Goal: Information Seeking & Learning: Learn about a topic

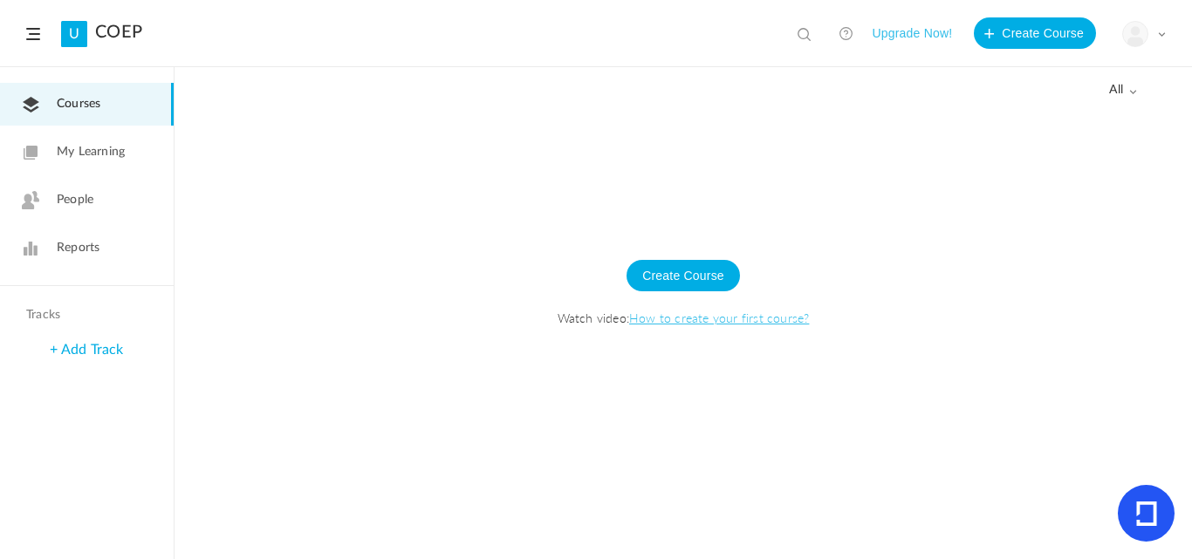
click at [1140, 34] on img at bounding box center [1135, 34] width 24 height 24
click at [1144, 37] on img at bounding box center [1135, 34] width 24 height 24
click at [1144, 38] on img at bounding box center [1135, 34] width 24 height 24
click at [861, 164] on div at bounding box center [684, 334] width 1018 height 450
click at [86, 161] on span "My Learning" at bounding box center [91, 152] width 68 height 18
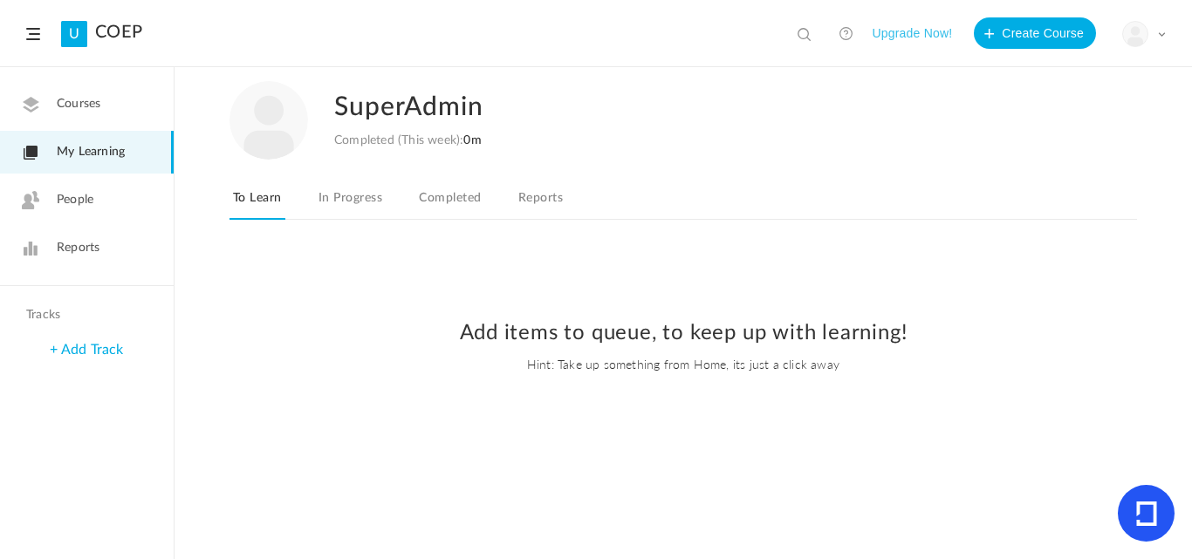
click at [134, 100] on link "Courses" at bounding box center [87, 104] width 174 height 43
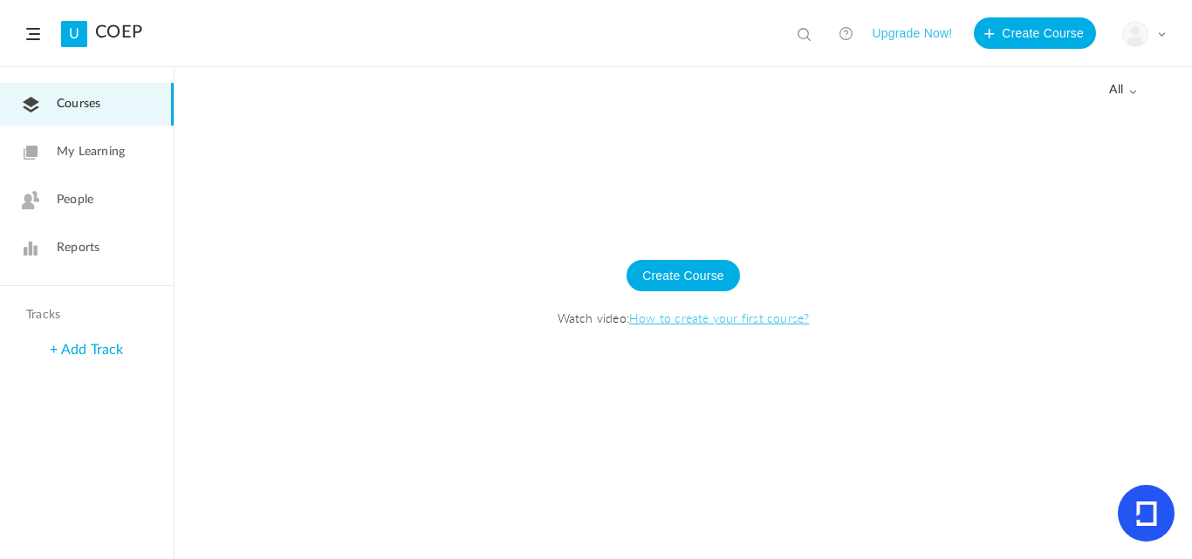
click at [920, 33] on button "Upgrade Now!" at bounding box center [912, 32] width 80 height 31
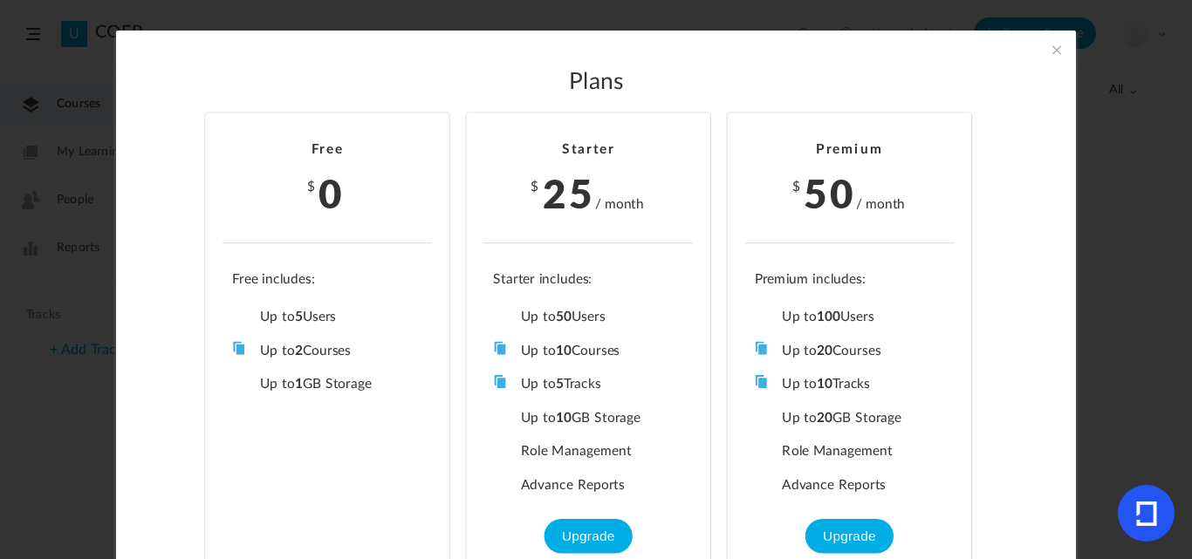
scroll to position [39, 0]
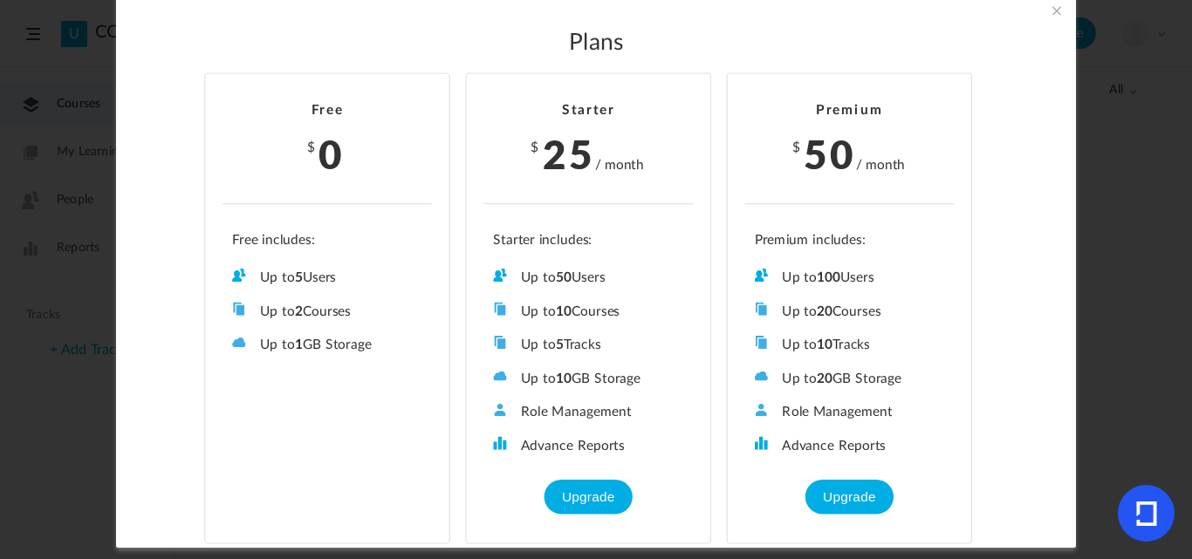
click at [1053, 16] on span at bounding box center [1056, 10] width 19 height 19
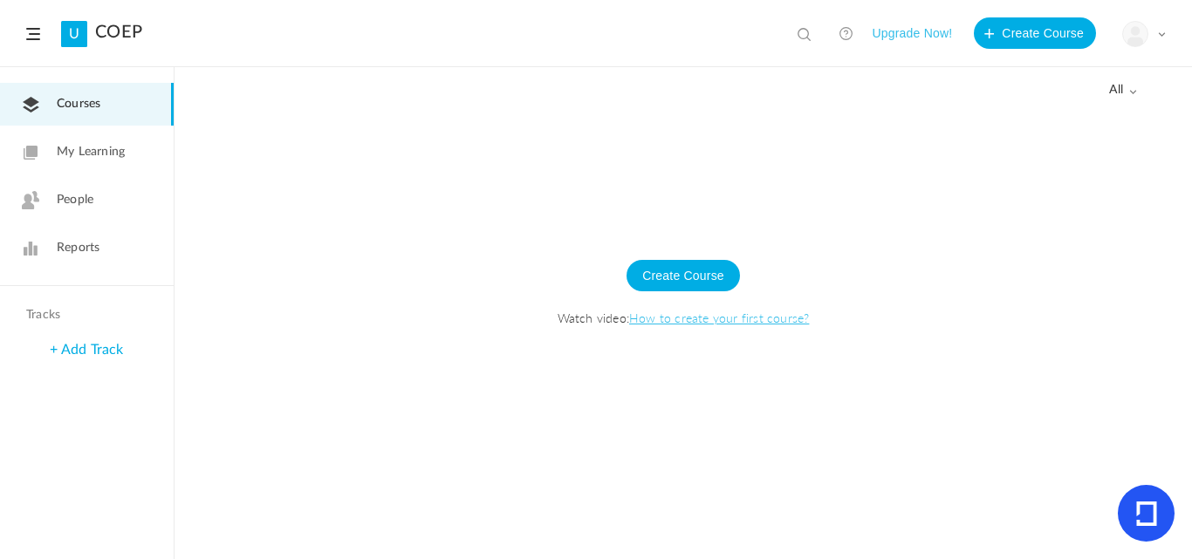
click at [915, 39] on button "Upgrade Now!" at bounding box center [912, 32] width 80 height 31
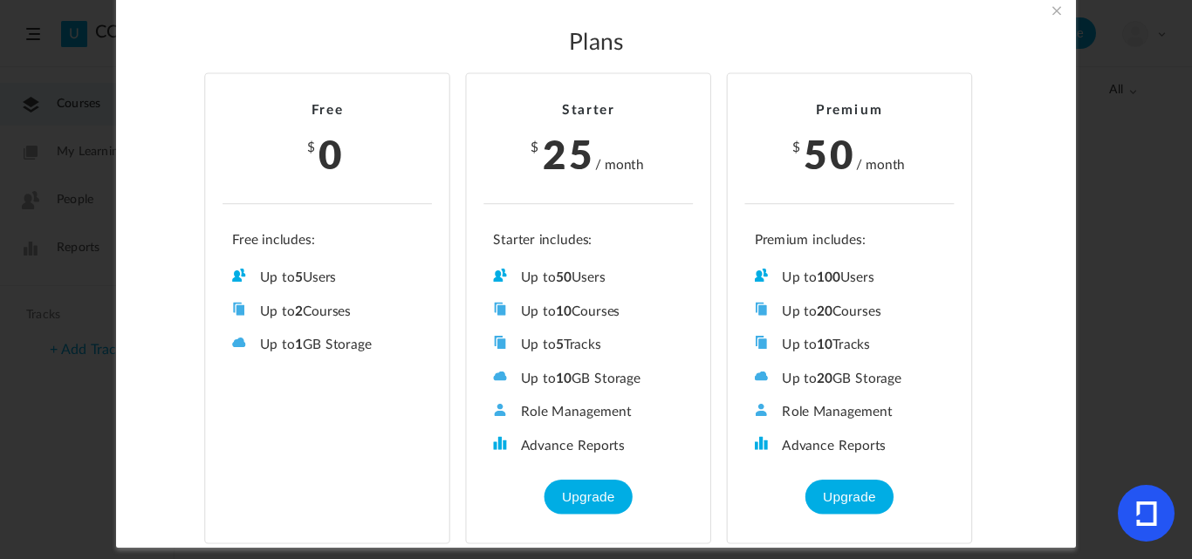
click at [1160, 209] on section "Plans Free $ 0 Up to 5 Users Up to 2 Courses Up to 0 Tracks Up to 1 GB Storage …" at bounding box center [596, 279] width 1192 height 559
click at [1059, 15] on span at bounding box center [1056, 10] width 19 height 19
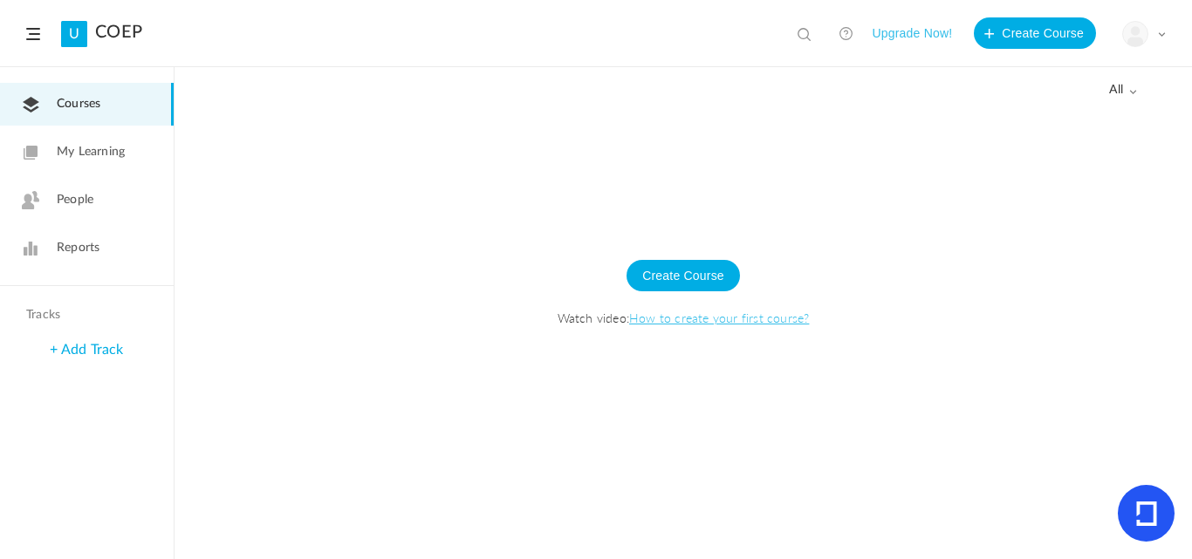
click at [1148, 36] on figure at bounding box center [1135, 34] width 26 height 26
click at [1116, 271] on div "Create Course Watch video: How to create your first course?" at bounding box center [683, 302] width 983 height 154
click at [925, 93] on div "All all All Drafts" at bounding box center [684, 88] width 908 height 41
click at [797, 100] on div "All all All Drafts" at bounding box center [684, 88] width 908 height 41
click at [902, 113] on div at bounding box center [684, 334] width 1018 height 450
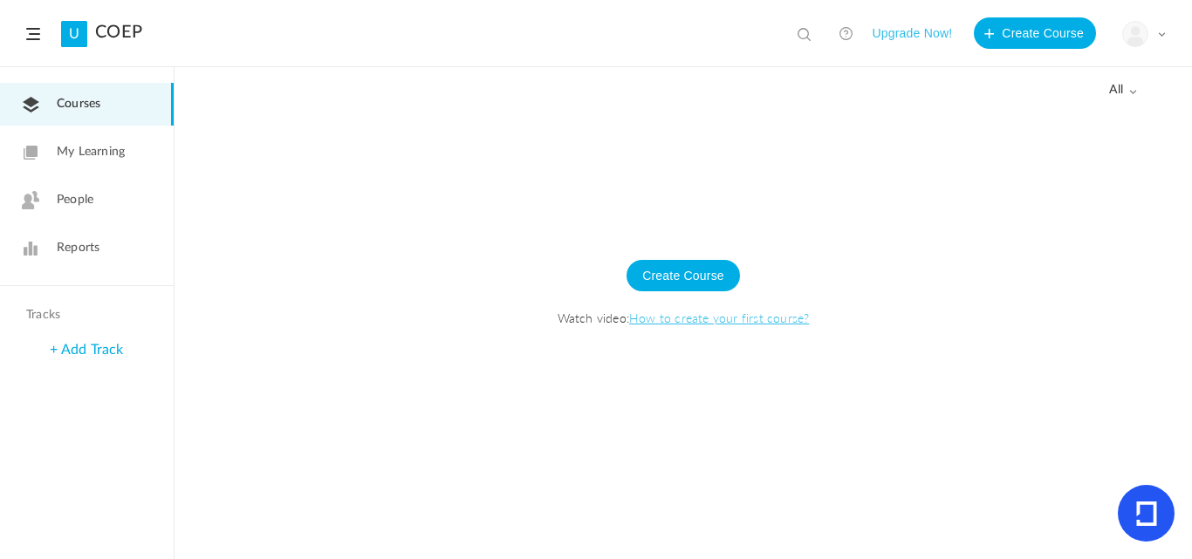
click at [930, 38] on button "Upgrade Now!" at bounding box center [912, 32] width 80 height 31
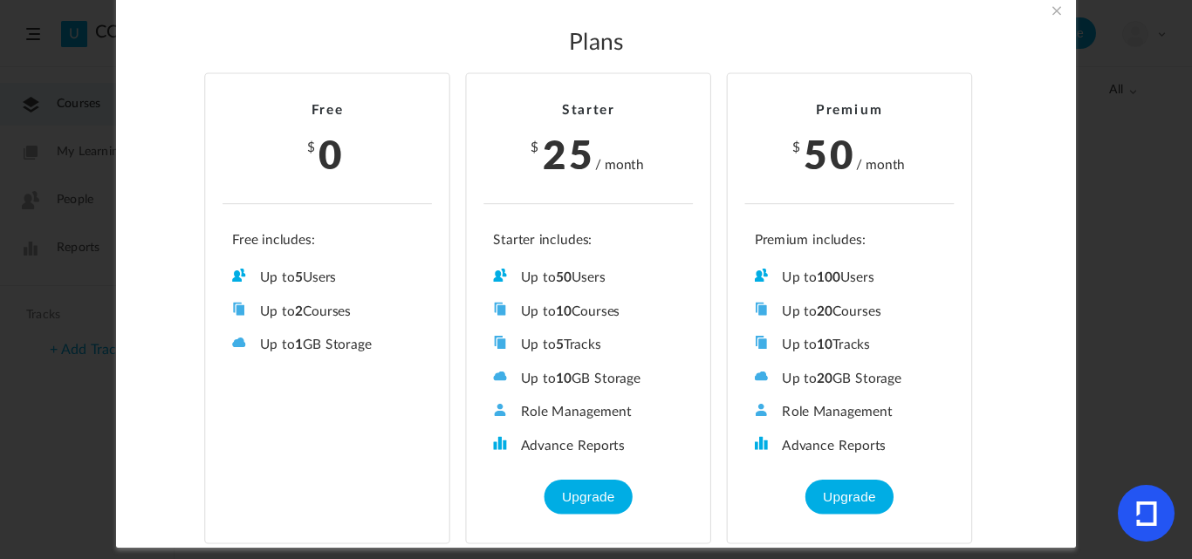
click at [1053, 10] on span at bounding box center [1056, 10] width 19 height 19
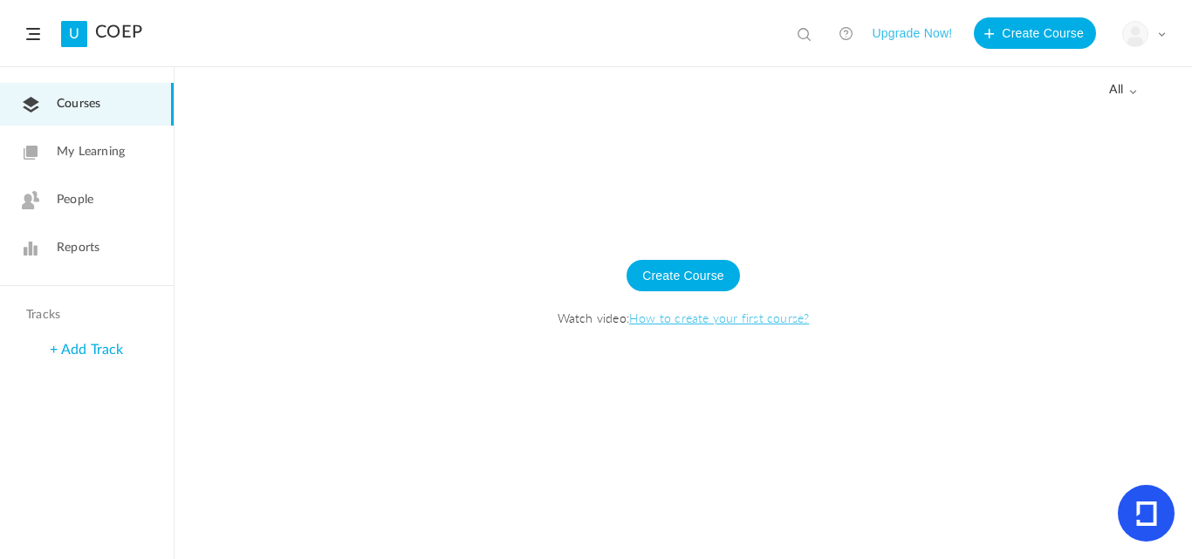
click at [1132, 31] on img at bounding box center [1135, 34] width 24 height 24
click at [799, 191] on div at bounding box center [684, 334] width 1018 height 450
click at [352, 253] on div "Create Course Watch video: How to create your first course?" at bounding box center [683, 302] width 983 height 154
click at [977, 200] on div at bounding box center [684, 334] width 1018 height 450
click at [916, 31] on button "Upgrade Now!" at bounding box center [912, 32] width 80 height 31
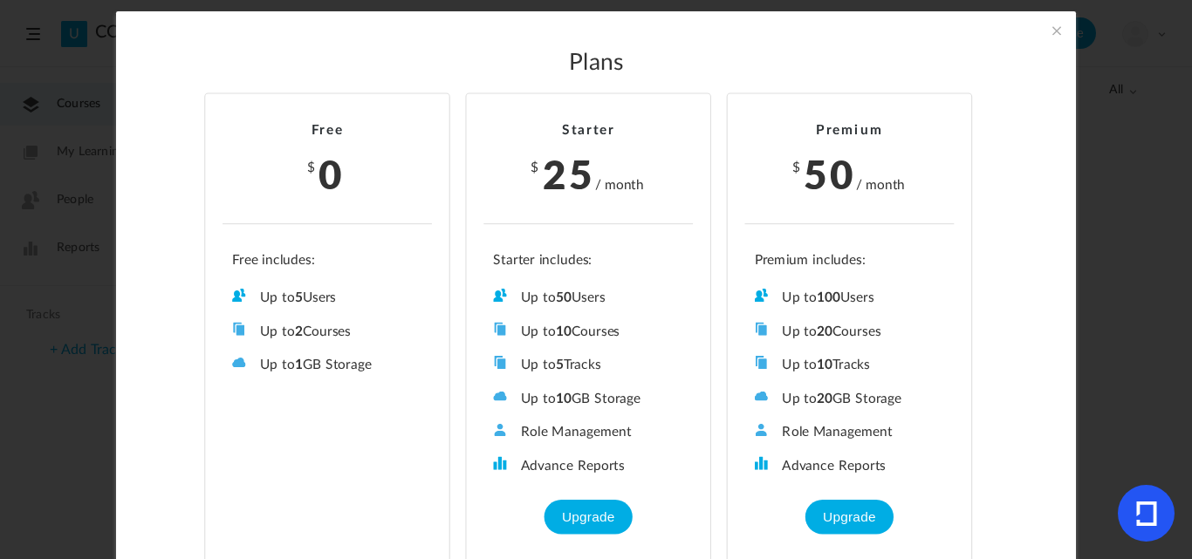
scroll to position [0, 0]
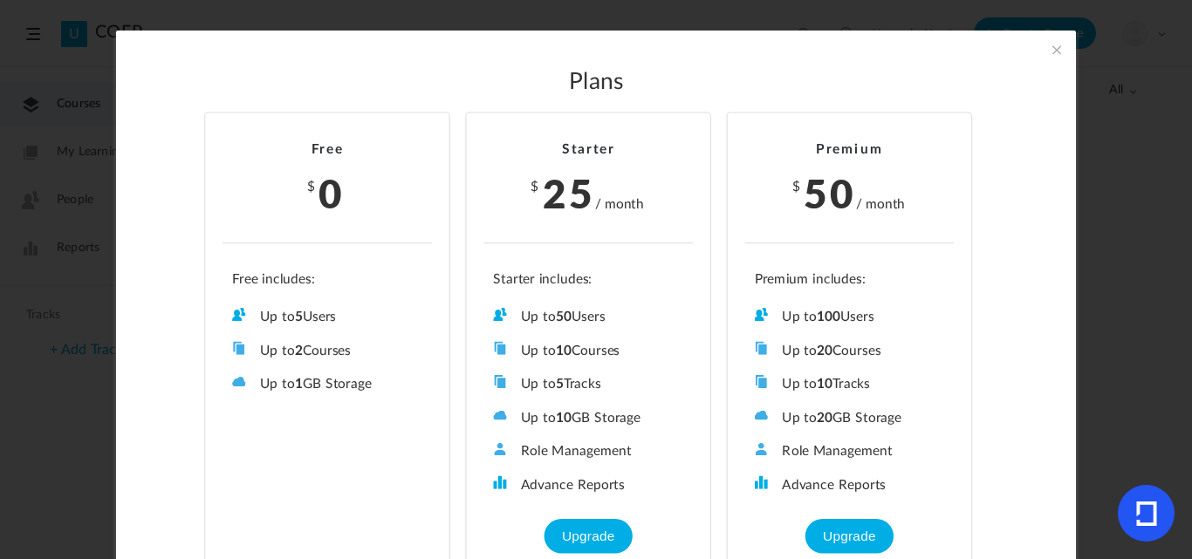
drag, startPoint x: 615, startPoint y: 384, endPoint x: 512, endPoint y: 391, distance: 103.2
click at [512, 391] on li "Up to 5 Tracks" at bounding box center [588, 384] width 190 height 18
drag, startPoint x: 655, startPoint y: 415, endPoint x: 492, endPoint y: 424, distance: 163.4
click at [493, 424] on li "Up to 10 GB Storage" at bounding box center [588, 417] width 190 height 18
drag, startPoint x: 633, startPoint y: 450, endPoint x: 520, endPoint y: 443, distance: 112.8
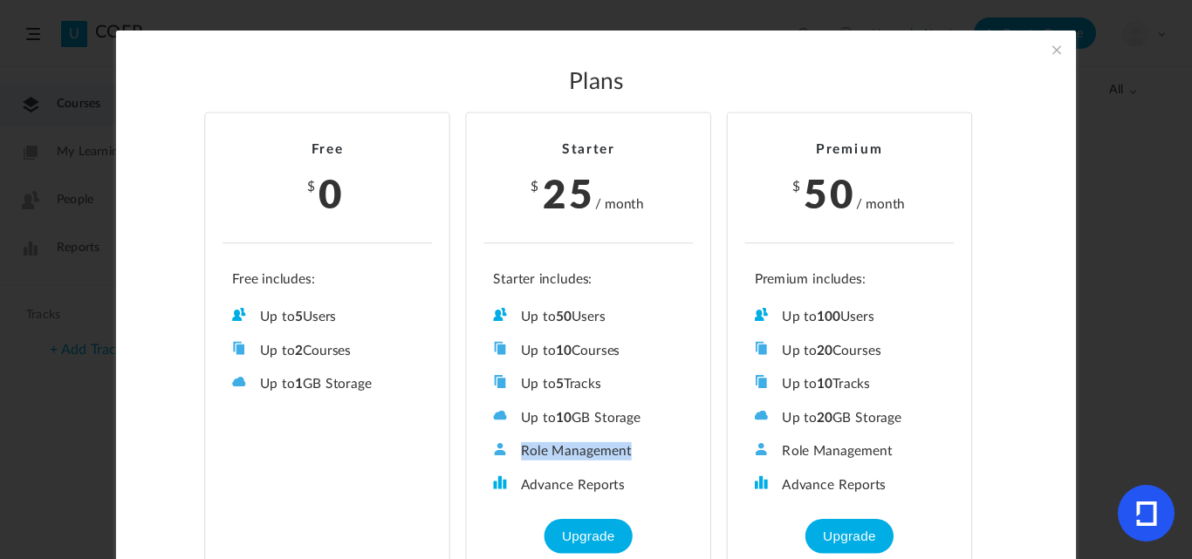
click at [520, 443] on li "Role Management" at bounding box center [588, 451] width 190 height 18
click at [631, 439] on ul "Up to 50 Users Up to 10 Courses Up to 5 Tracks Up to 10 GB Storage Role Managem…" at bounding box center [588, 383] width 209 height 222
drag, startPoint x: 634, startPoint y: 446, endPoint x: 520, endPoint y: 455, distance: 113.8
click at [520, 455] on li "Role Management" at bounding box center [588, 451] width 190 height 18
click at [649, 455] on li "Role Management" at bounding box center [588, 451] width 190 height 18
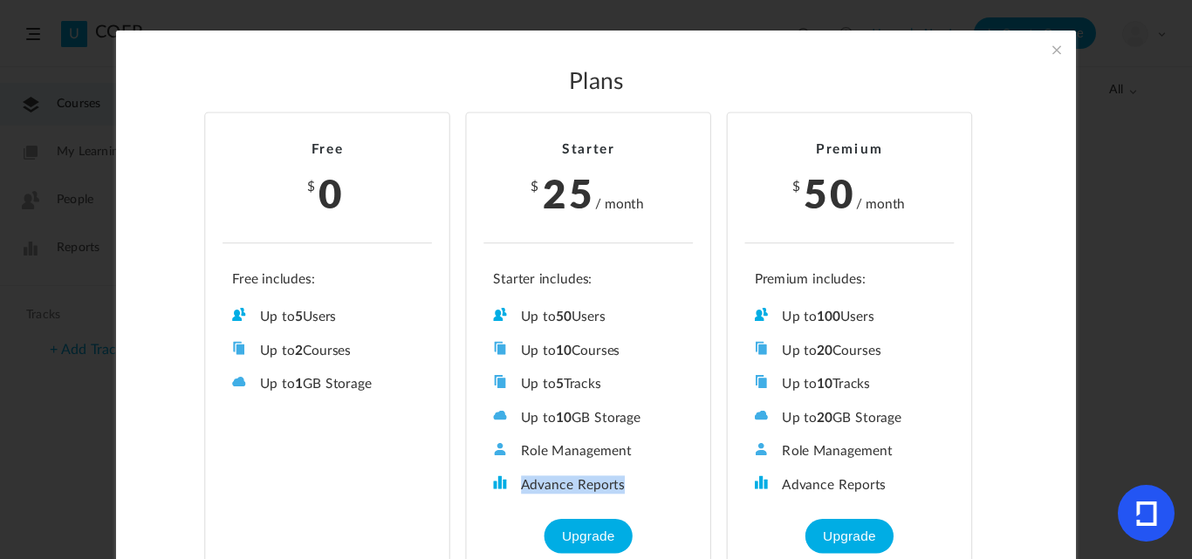
drag, startPoint x: 627, startPoint y: 487, endPoint x: 525, endPoint y: 480, distance: 102.4
click at [520, 485] on li "Advance Reports" at bounding box center [588, 485] width 190 height 18
click at [545, 474] on ul "Up to 50 Users Up to 10 Courses Up to 5 Tracks Up to 10 GB Storage Role Managem…" at bounding box center [588, 383] width 209 height 222
click at [517, 480] on li "Advance Reports" at bounding box center [588, 485] width 190 height 18
drag, startPoint x: 628, startPoint y: 483, endPoint x: 523, endPoint y: 477, distance: 104.9
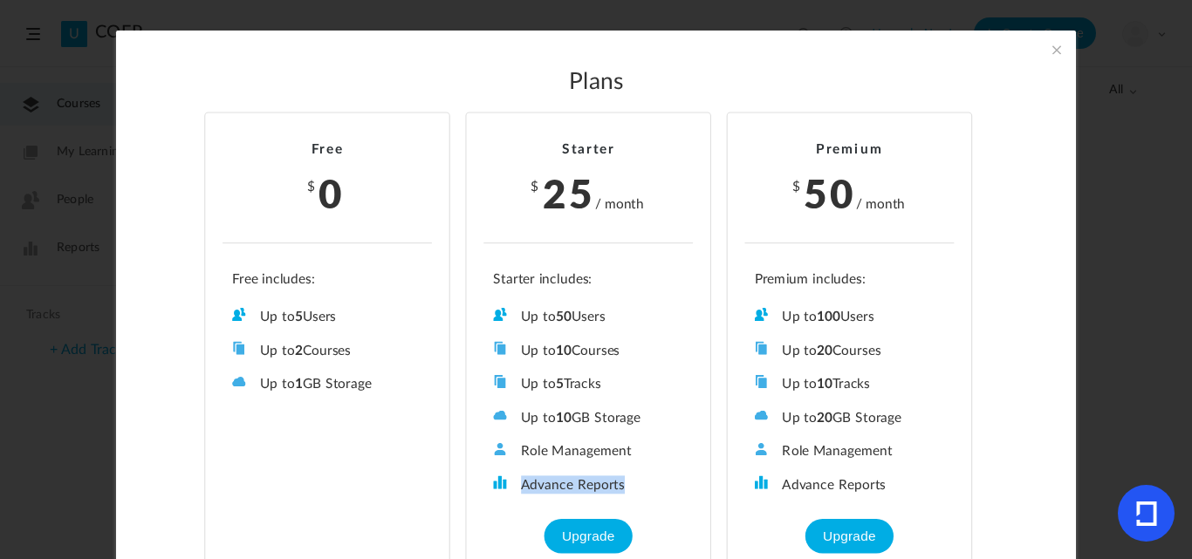
click at [516, 484] on li "Advance Reports" at bounding box center [588, 485] width 190 height 18
click at [532, 463] on ul "Up to 50 Users Up to 10 Courses Up to 5 Tracks Up to 10 GB Storage Role Managem…" at bounding box center [588, 383] width 209 height 222
drag, startPoint x: 518, startPoint y: 482, endPoint x: 626, endPoint y: 487, distance: 108.3
click at [626, 487] on li "Advance Reports" at bounding box center [588, 485] width 190 height 18
click at [643, 485] on li "Advance Reports" at bounding box center [588, 485] width 190 height 18
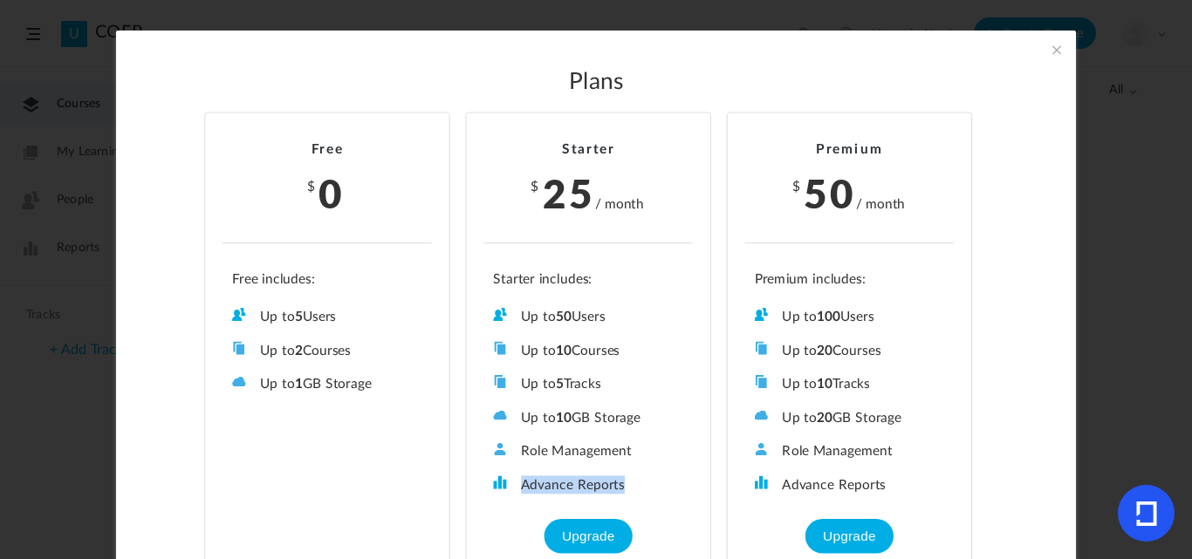
drag, startPoint x: 643, startPoint y: 484, endPoint x: 518, endPoint y: 484, distance: 124.8
click at [517, 487] on li "Advance Reports" at bounding box center [588, 485] width 190 height 18
click at [1054, 48] on span at bounding box center [1056, 49] width 19 height 19
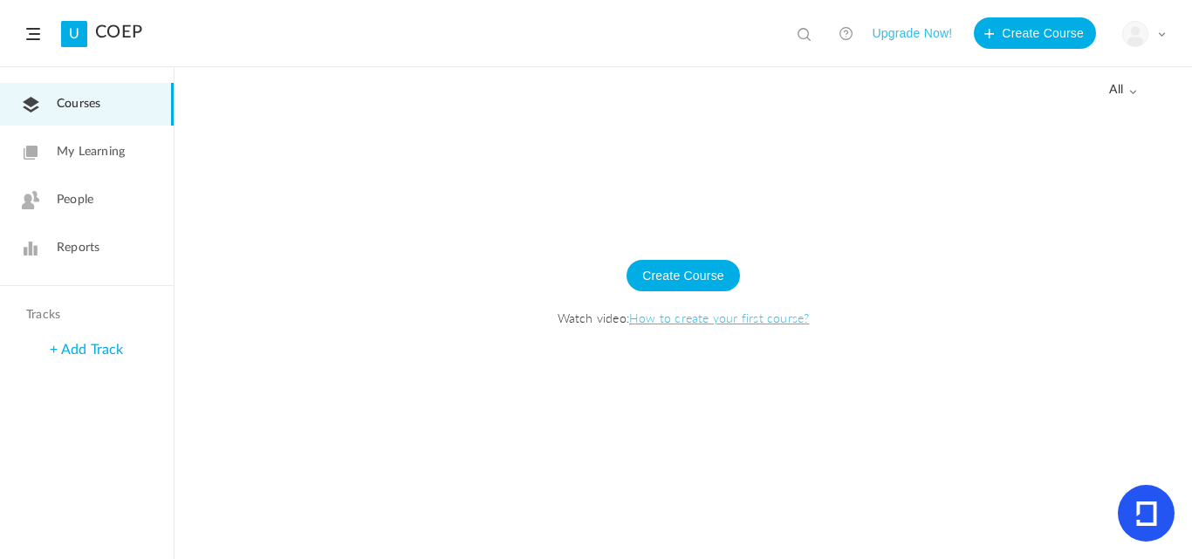
click at [617, 557] on div at bounding box center [684, 334] width 1018 height 450
click at [973, 99] on div "All all All Drafts" at bounding box center [684, 88] width 908 height 41
click at [115, 160] on span "My Learning" at bounding box center [91, 152] width 68 height 18
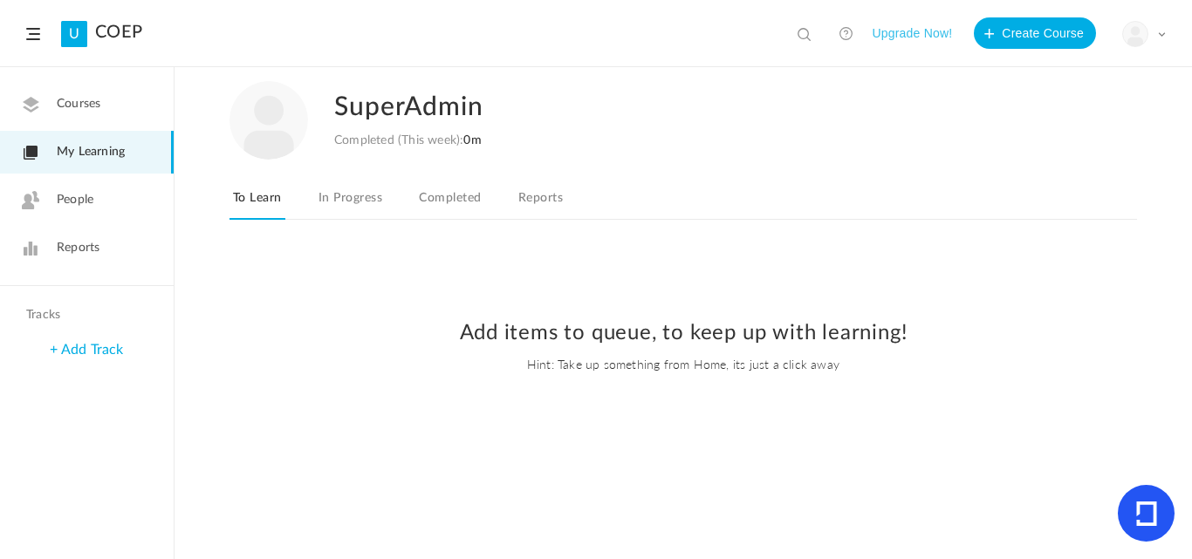
click at [330, 212] on link "In Progress" at bounding box center [350, 203] width 71 height 33
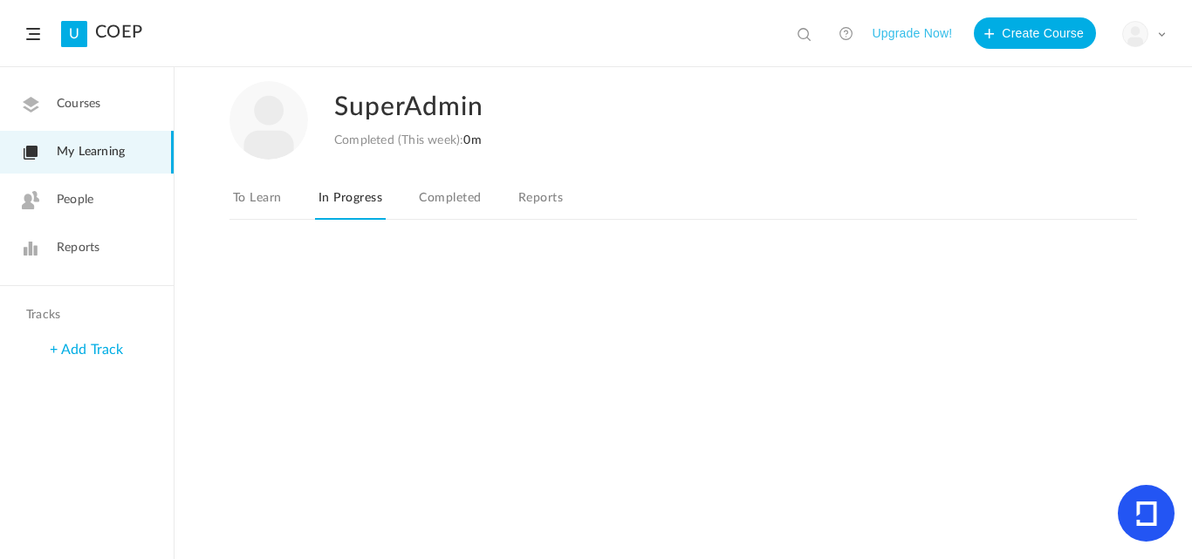
click at [439, 208] on link "Completed" at bounding box center [449, 203] width 69 height 33
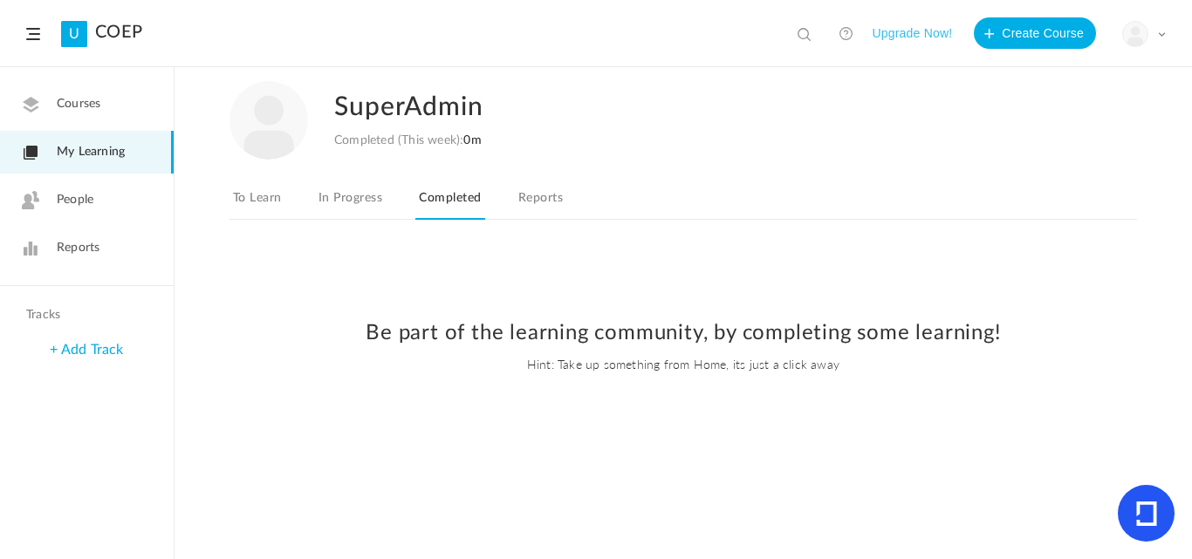
click at [120, 159] on span "My Learning" at bounding box center [91, 152] width 68 height 18
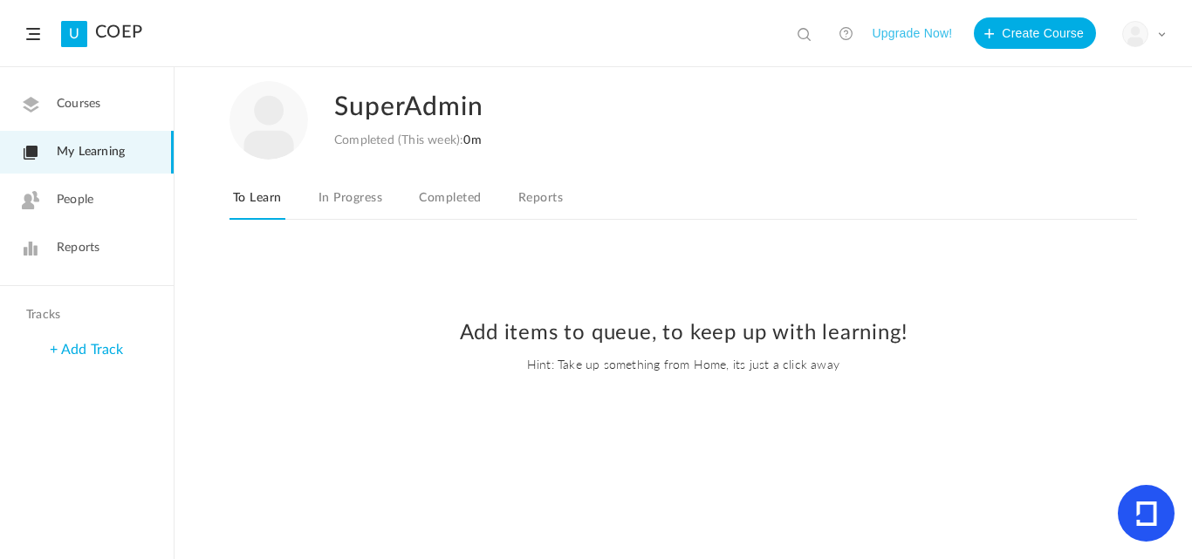
click at [350, 196] on link "In Progress" at bounding box center [350, 203] width 71 height 33
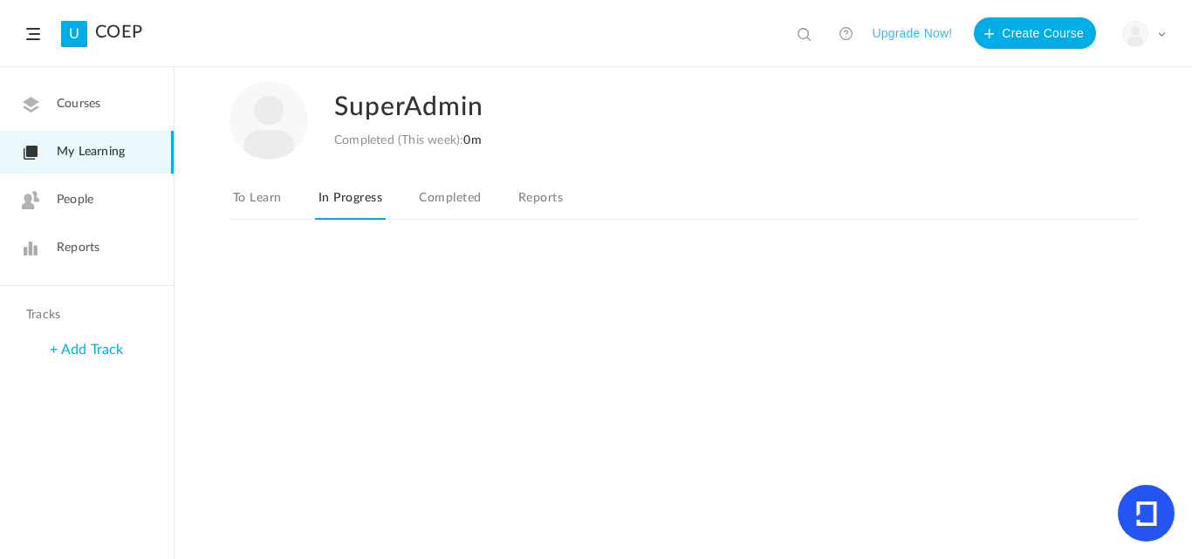
click at [451, 209] on link "Completed" at bounding box center [449, 203] width 69 height 33
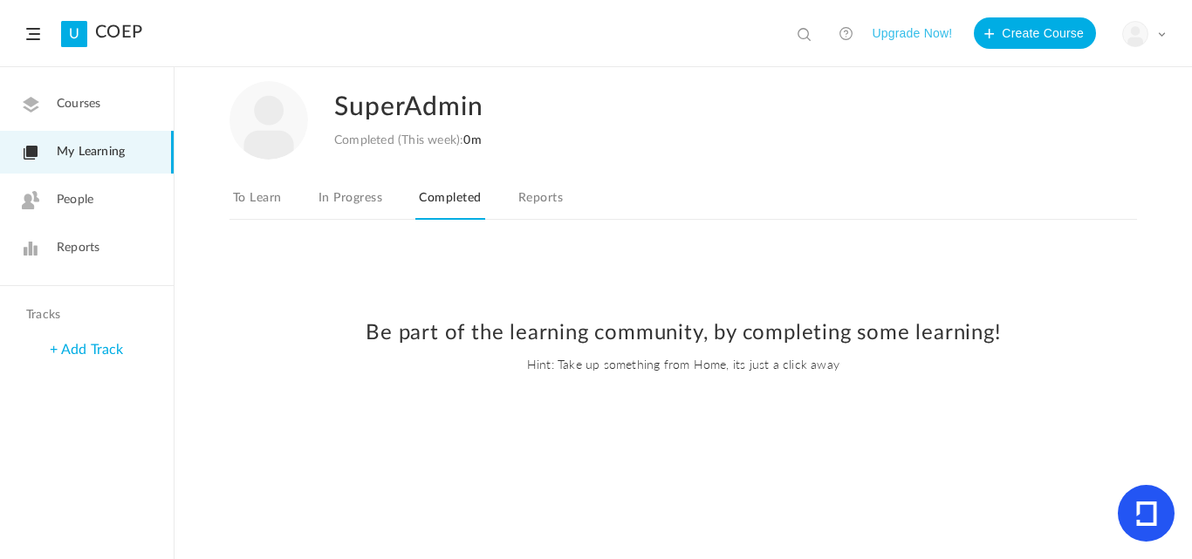
drag, startPoint x: 1135, startPoint y: 45, endPoint x: 1073, endPoint y: 193, distance: 160.0
click at [1135, 45] on img at bounding box center [1135, 34] width 24 height 24
click at [1067, 169] on link "Logout" at bounding box center [1083, 174] width 164 height 32
